Goal: Task Accomplishment & Management: Manage account settings

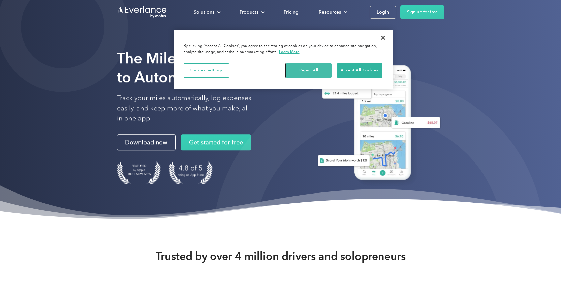
click at [294, 72] on button "Reject All" at bounding box center [309, 70] width 46 height 14
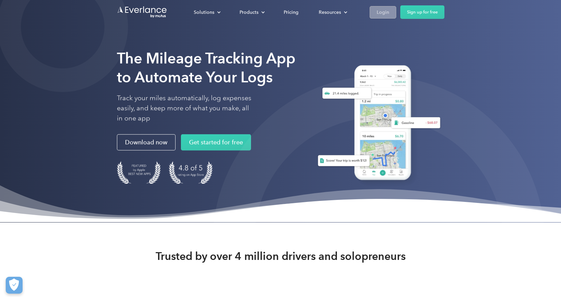
click at [382, 12] on div "Login" at bounding box center [383, 12] width 12 height 8
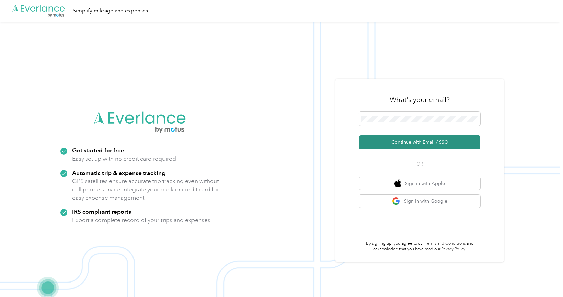
click at [396, 140] on button "Continue with Email / SSO" at bounding box center [419, 142] width 121 height 14
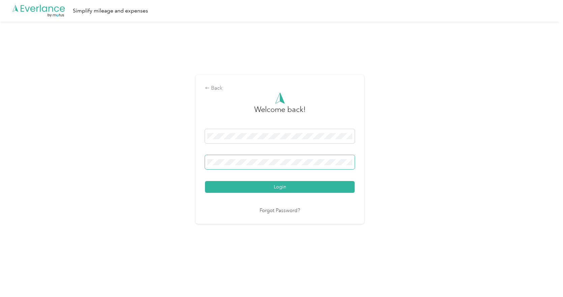
click at [272, 157] on span at bounding box center [280, 162] width 150 height 14
click at [205, 181] on button "Login" at bounding box center [280, 187] width 150 height 12
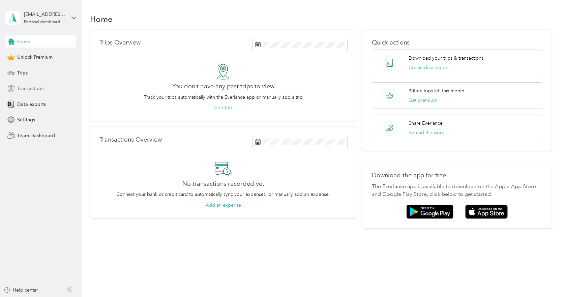
click at [46, 89] on div "Transactions" at bounding box center [40, 89] width 71 height 12
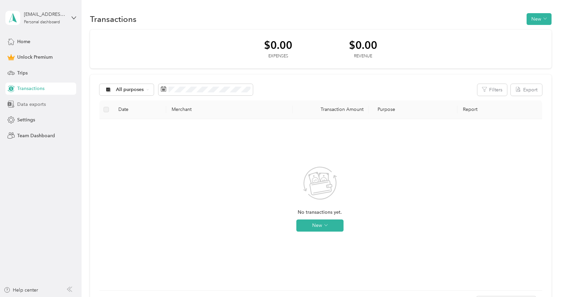
click at [36, 104] on span "Data exports" at bounding box center [31, 104] width 29 height 7
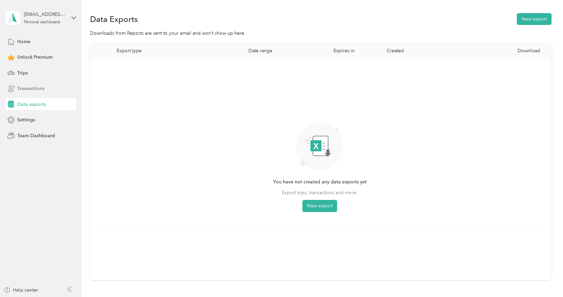
click at [34, 90] on span "Transactions" at bounding box center [30, 88] width 27 height 7
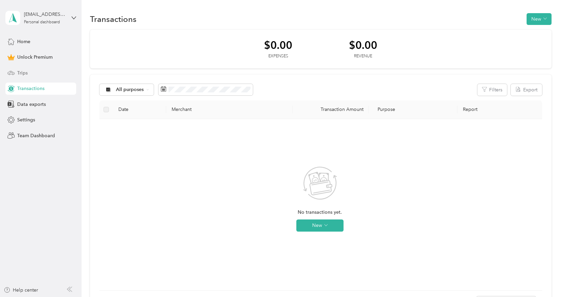
click at [28, 74] on div "Trips" at bounding box center [40, 73] width 71 height 12
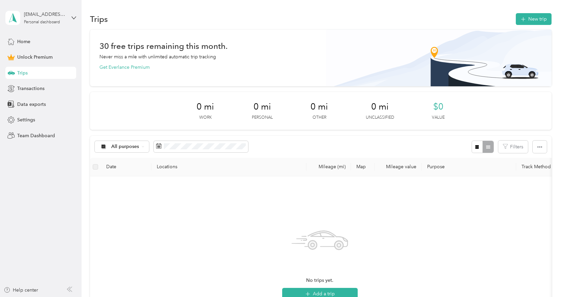
click at [69, 20] on div "[EMAIL_ADDRESS][PERSON_NAME][DOMAIN_NAME] Personal dashboard" at bounding box center [40, 18] width 71 height 24
click at [38, 56] on div "Log out" at bounding box center [95, 55] width 171 height 12
